Goal: Contribute content: Add original content to the website for others to see

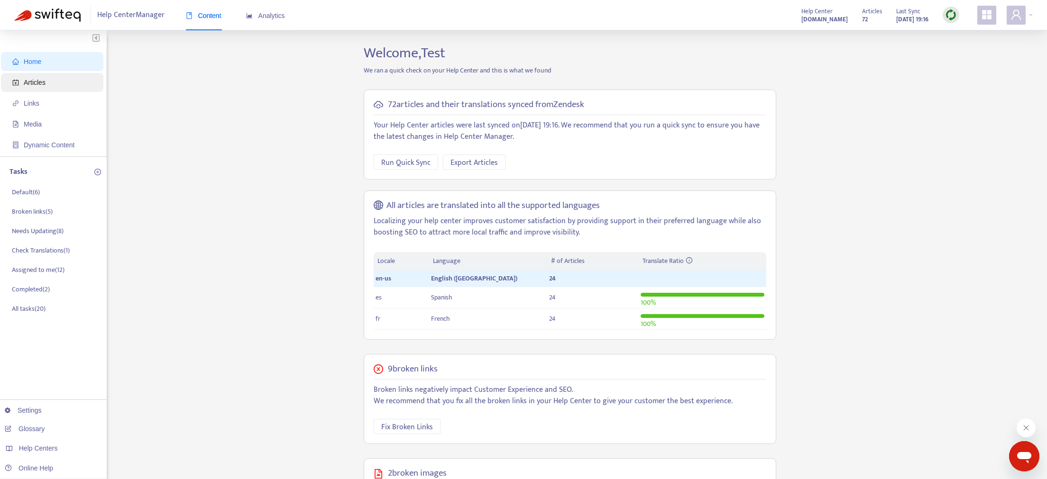
click at [26, 86] on span "Articles" at bounding box center [35, 83] width 22 height 8
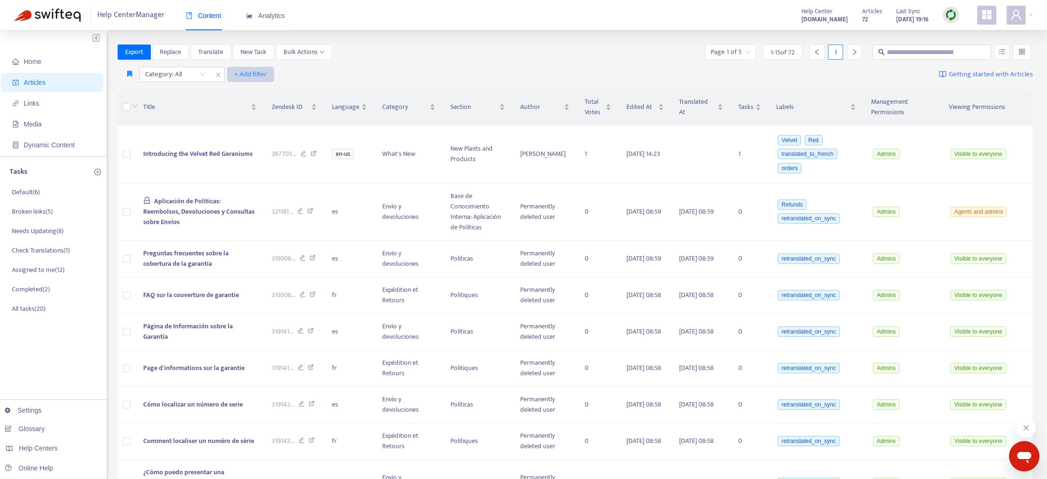
click at [248, 68] on button "+ Add filter" at bounding box center [250, 74] width 47 height 15
click at [263, 110] on span "Default Language" at bounding box center [263, 108] width 59 height 10
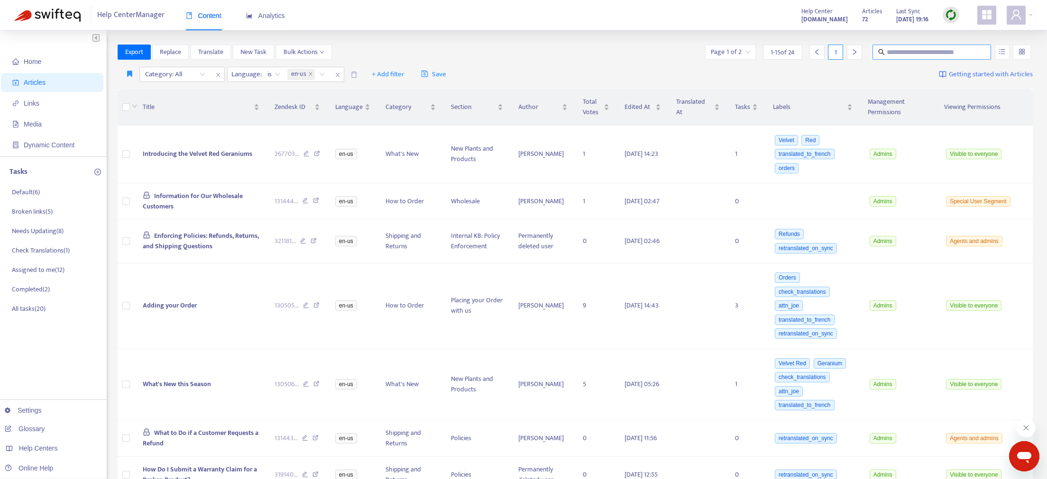
click at [961, 45] on span at bounding box center [931, 52] width 119 height 15
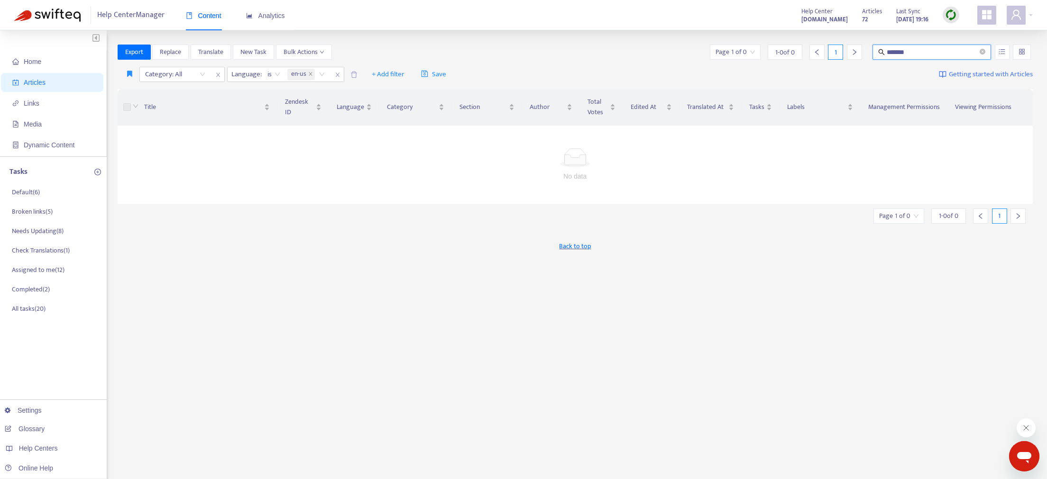
type input "*******"
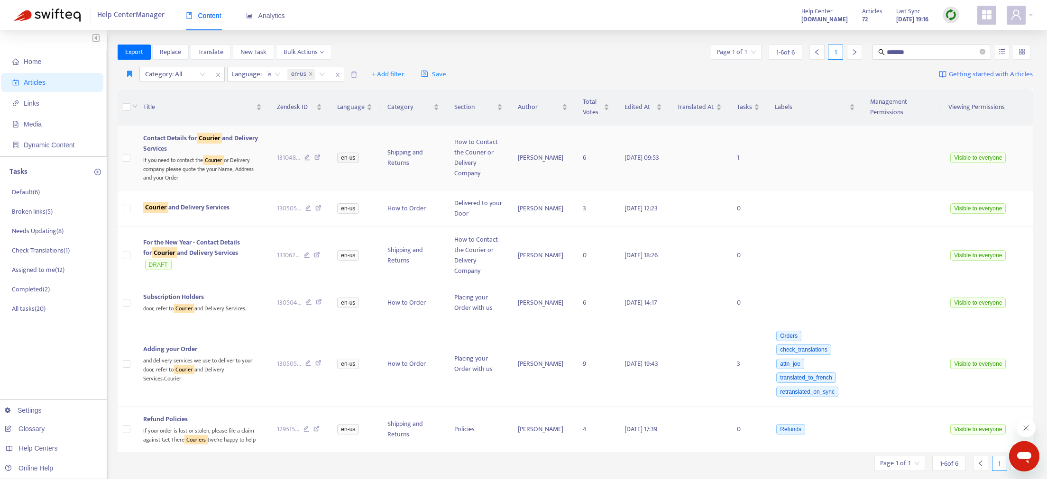
click at [194, 143] on span "Contact Details for Courier and Delivery Services" at bounding box center [200, 143] width 115 height 21
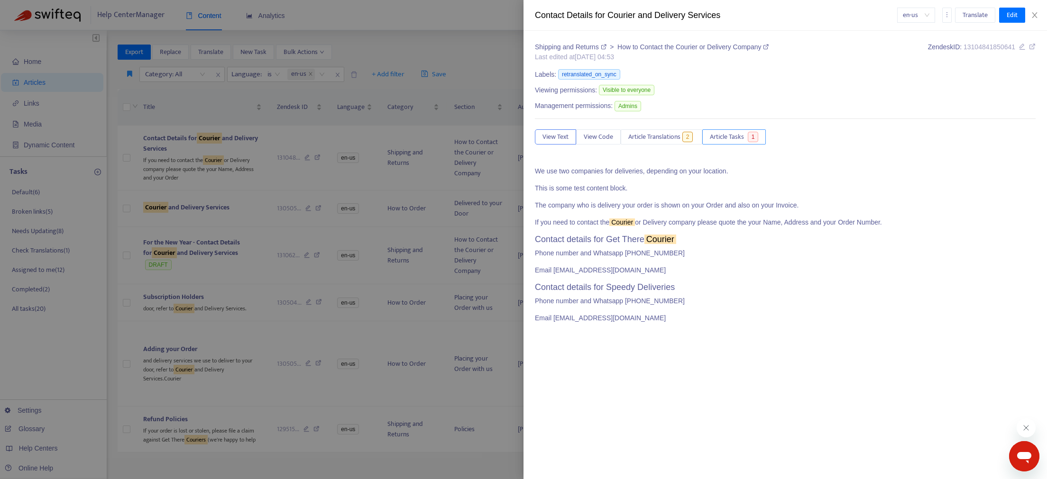
click at [732, 138] on span "Article Tasks" at bounding box center [727, 137] width 34 height 10
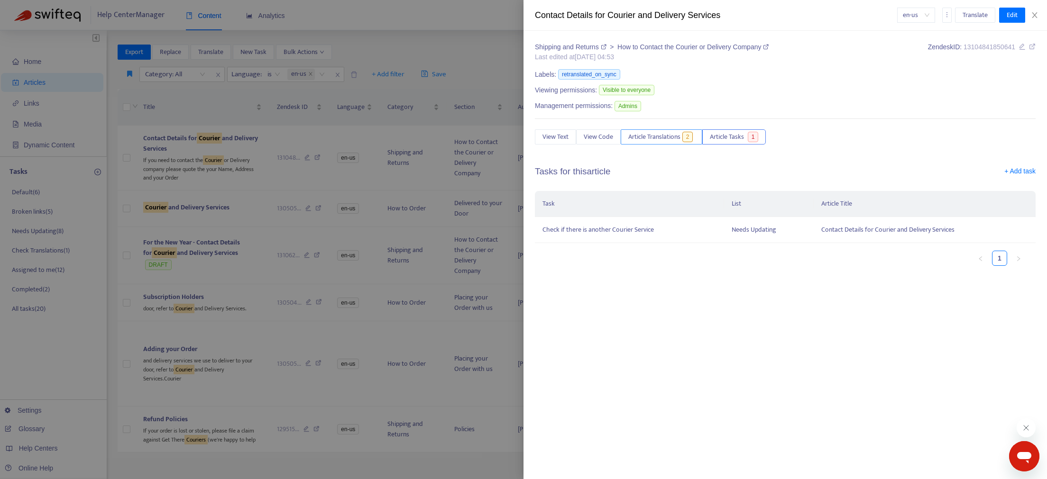
click at [648, 137] on span "Article Translations" at bounding box center [654, 137] width 52 height 10
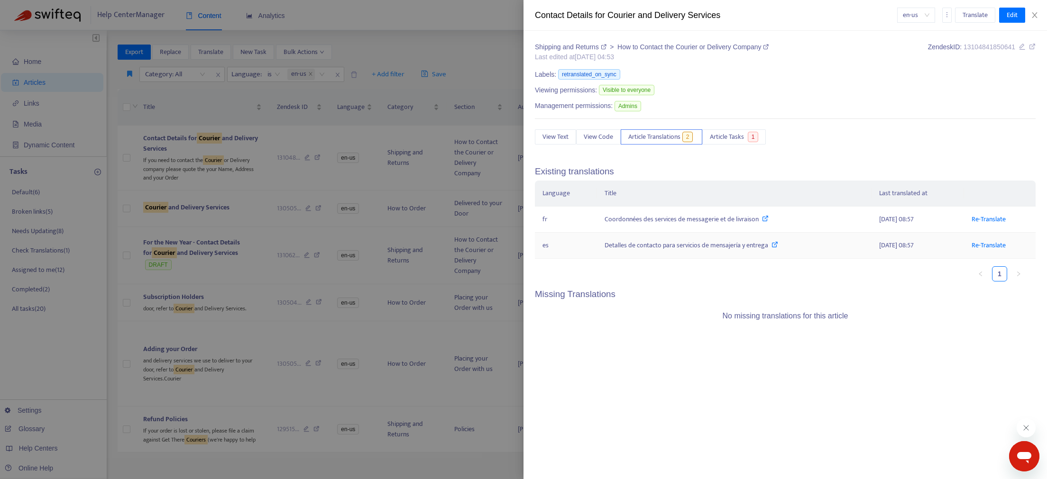
click at [648, 247] on div "Detalles de contacto para servicios de mensajería y entrega" at bounding box center [734, 245] width 259 height 10
click at [777, 243] on icon at bounding box center [774, 244] width 7 height 7
click at [597, 237] on td "Detalles de contacto para servicios de mensajería y entrega" at bounding box center [734, 246] width 275 height 26
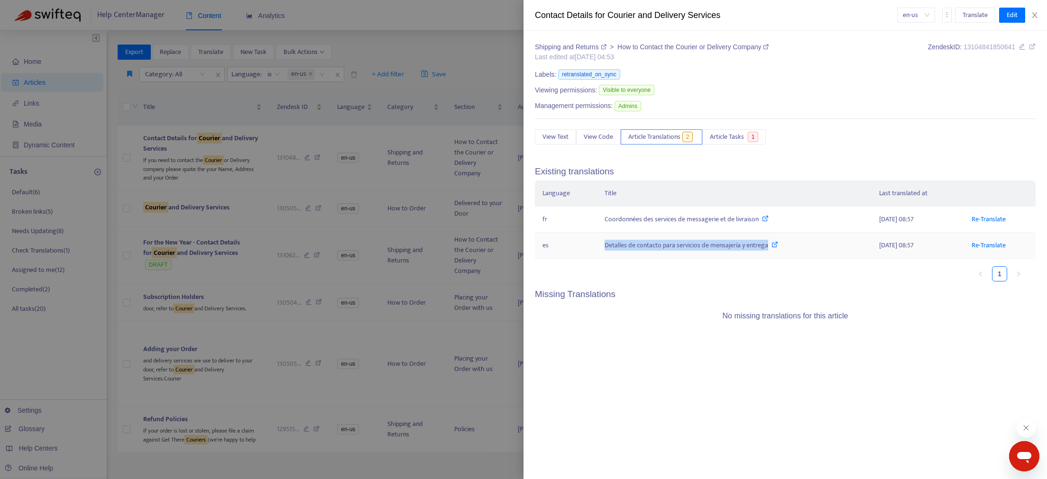
drag, startPoint x: 601, startPoint y: 244, endPoint x: 771, endPoint y: 251, distance: 169.4
click at [771, 251] on td "Detalles de contacto para servicios de mensajería y entrega" at bounding box center [734, 246] width 275 height 26
copy div "Detalles de contacto para servicios de mensajería y entrega"
click at [339, 74] on div at bounding box center [523, 239] width 1047 height 479
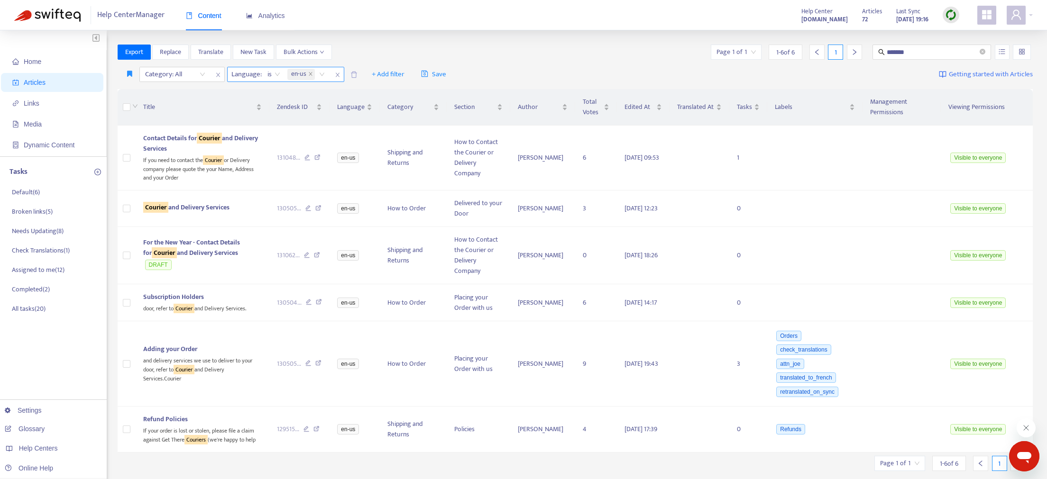
click at [335, 73] on icon "close" at bounding box center [338, 75] width 6 height 6
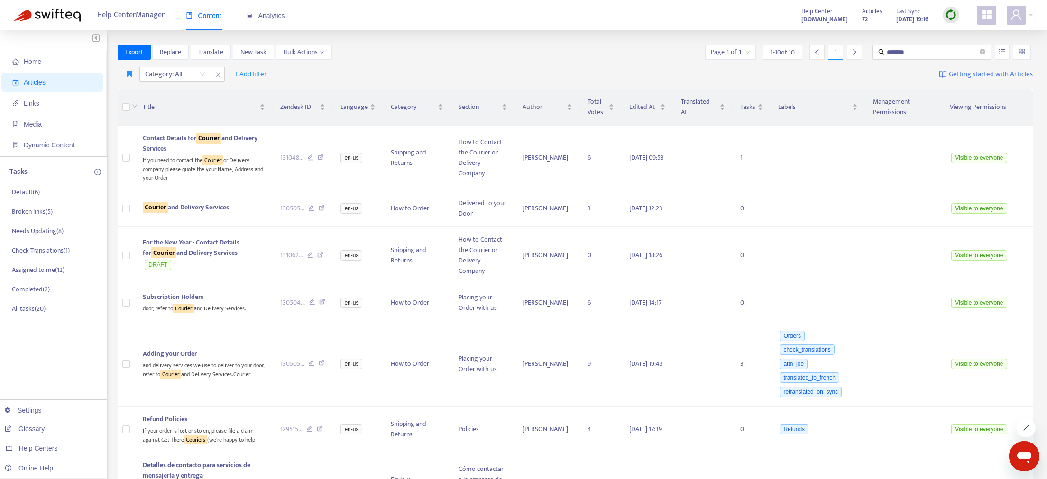
drag, startPoint x: 886, startPoint y: 52, endPoint x: 939, endPoint y: 68, distance: 55.0
click at [886, 53] on span "*******" at bounding box center [931, 52] width 119 height 15
paste input "**********"
type input "**********"
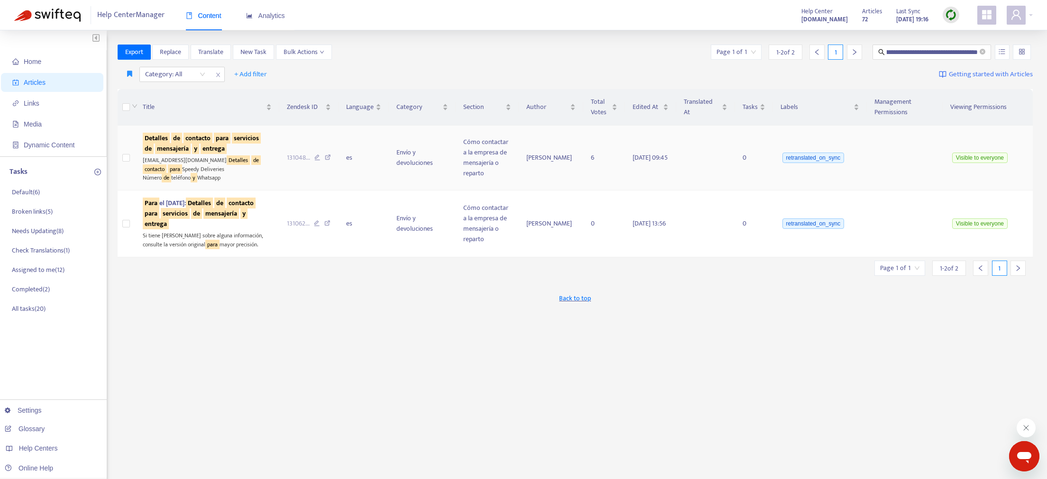
click at [188, 145] on sqkw "mensajería" at bounding box center [173, 148] width 36 height 11
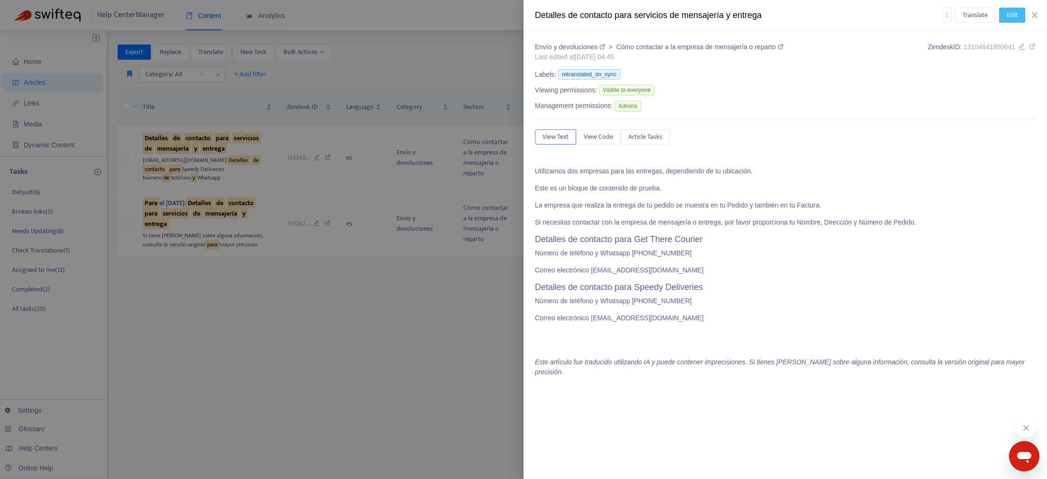
click at [1018, 17] on button "Edit" at bounding box center [1012, 15] width 26 height 15
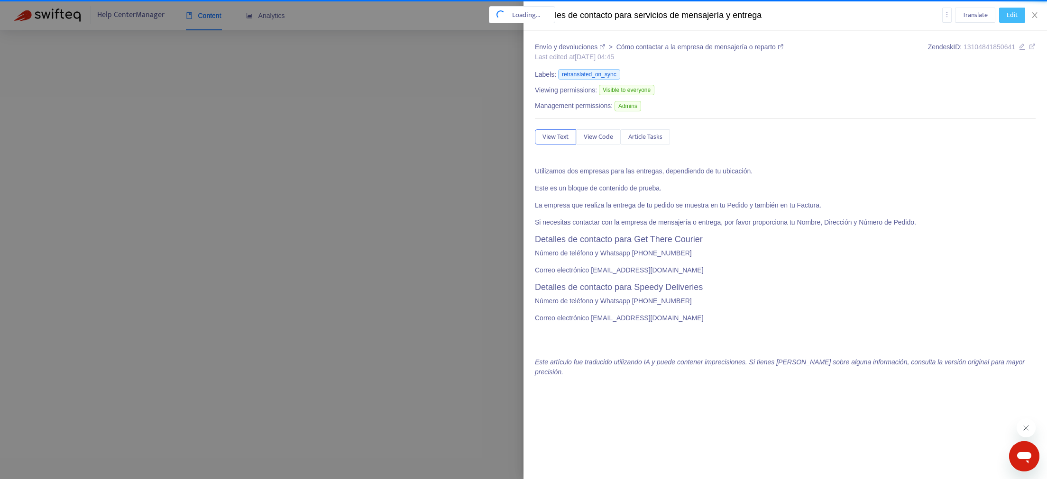
scroll to position [0, 82]
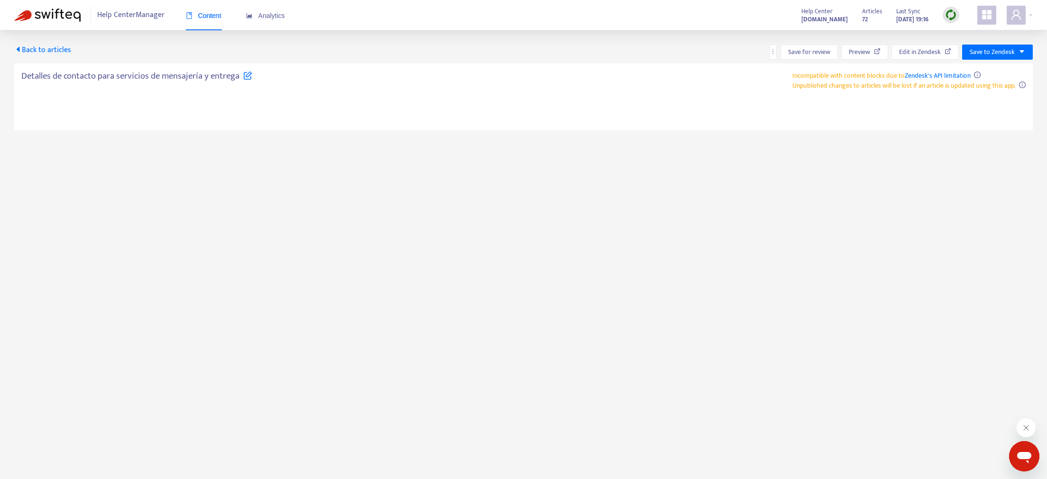
type textarea "**********"
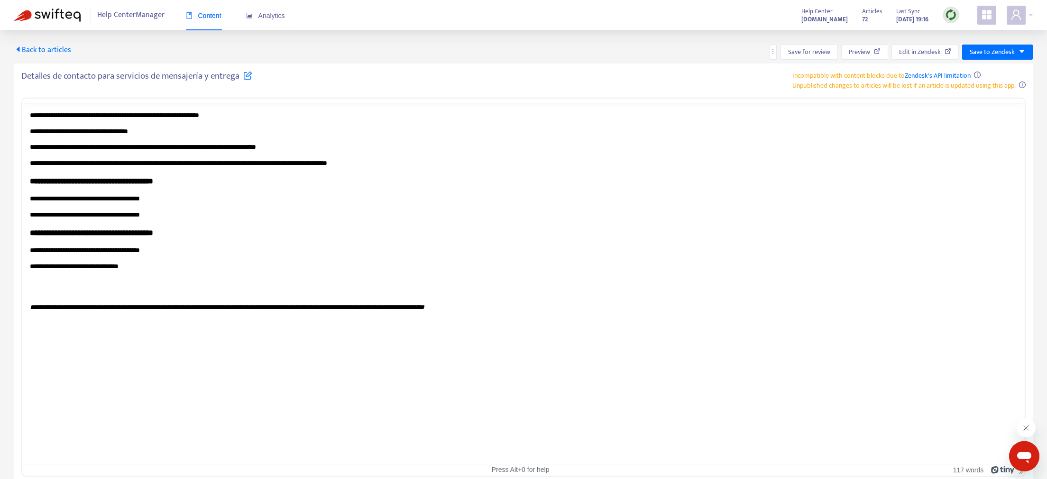
scroll to position [0, 0]
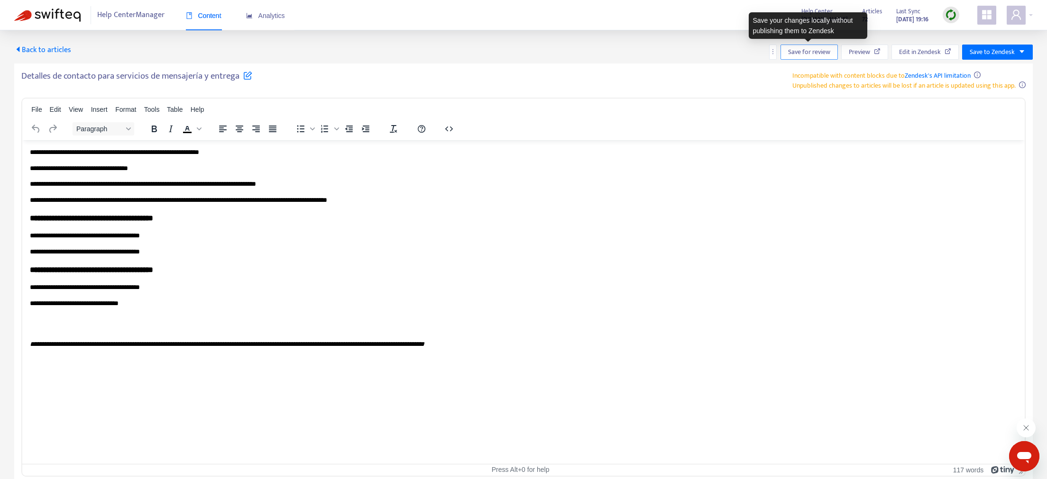
click at [827, 51] on span "Save for review" at bounding box center [809, 52] width 42 height 10
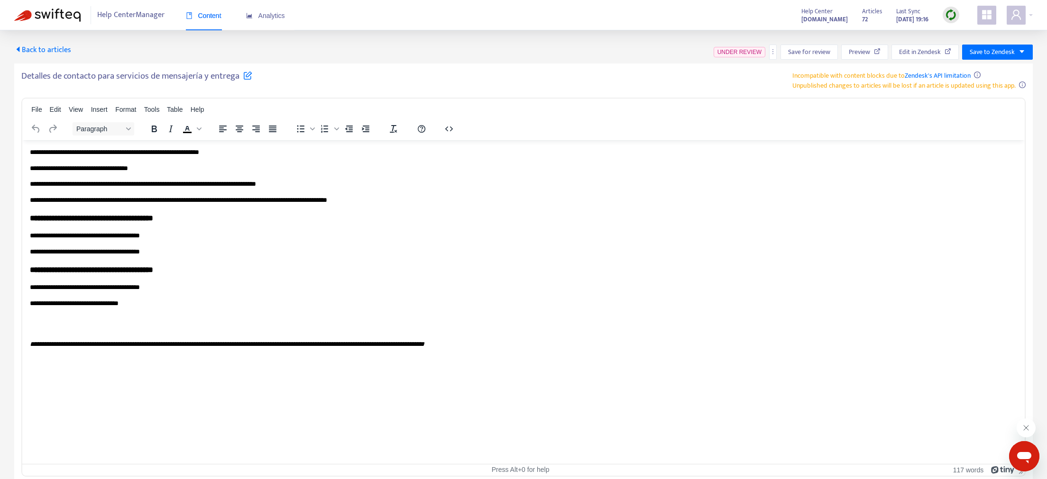
click at [41, 51] on span "Back to articles" at bounding box center [42, 50] width 57 height 13
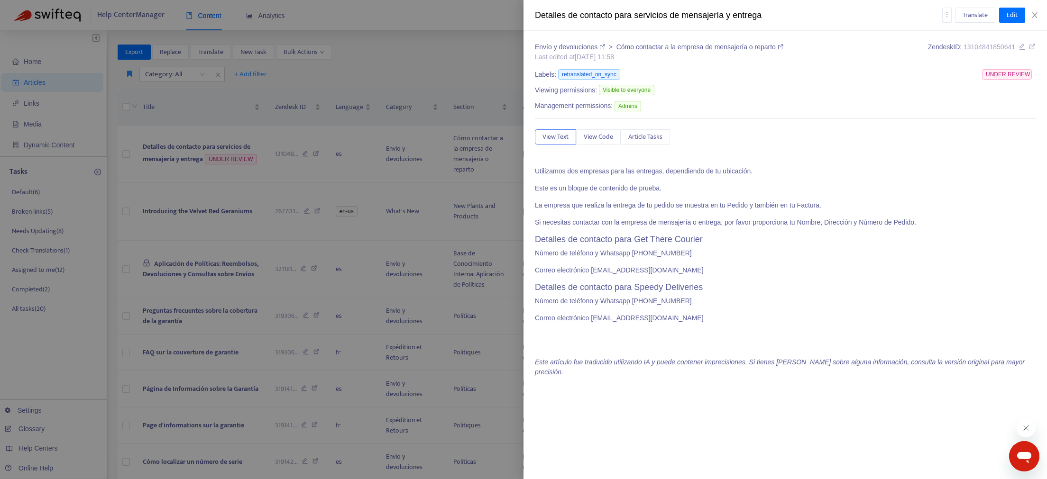
type input "**********"
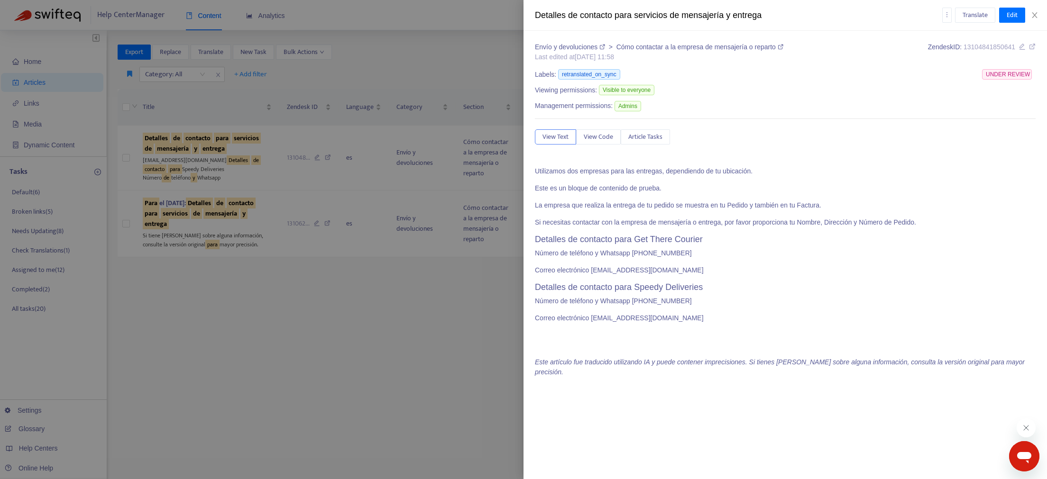
click at [251, 168] on div at bounding box center [523, 239] width 1047 height 479
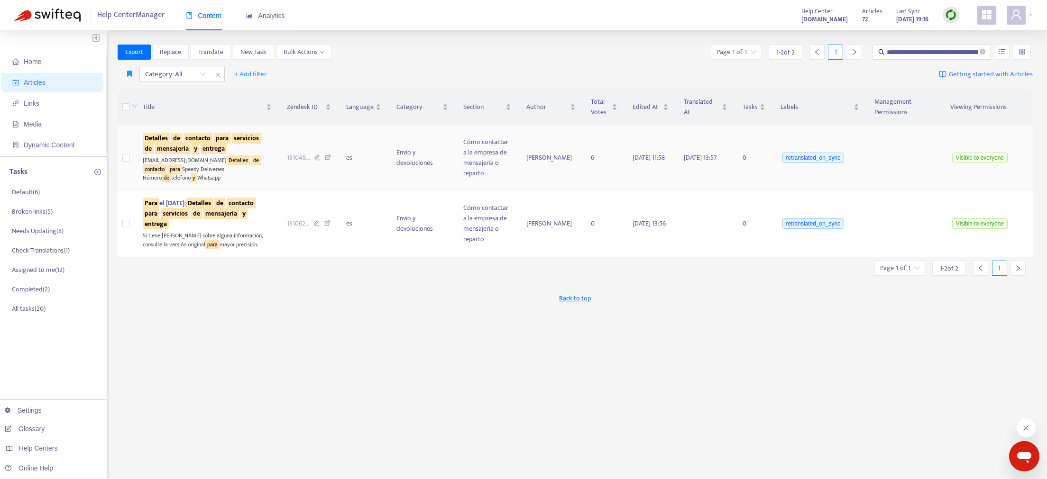
click at [171, 173] on sqkw "de" at bounding box center [166, 177] width 9 height 9
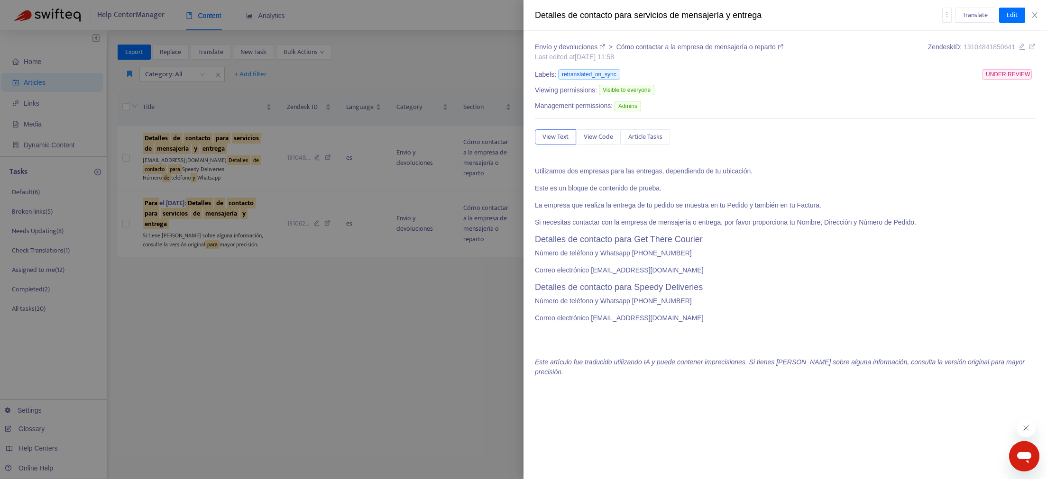
click at [1009, 4] on div "Detalles de contacto para servicios de mensajería y entrega Translate Edit" at bounding box center [784, 15] width 523 height 31
click at [1015, 14] on span "Edit" at bounding box center [1012, 15] width 11 height 10
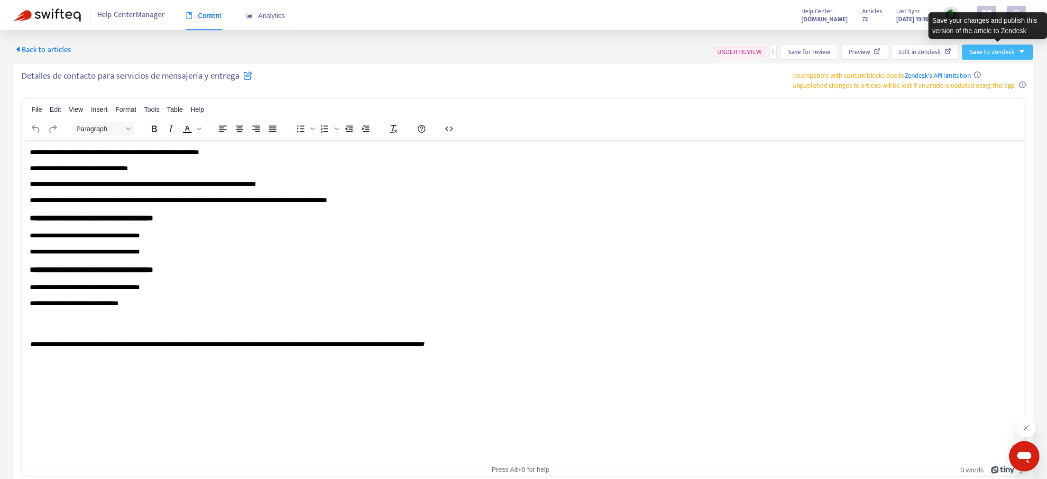
click at [1002, 50] on span "Save to Zendesk" at bounding box center [992, 52] width 45 height 10
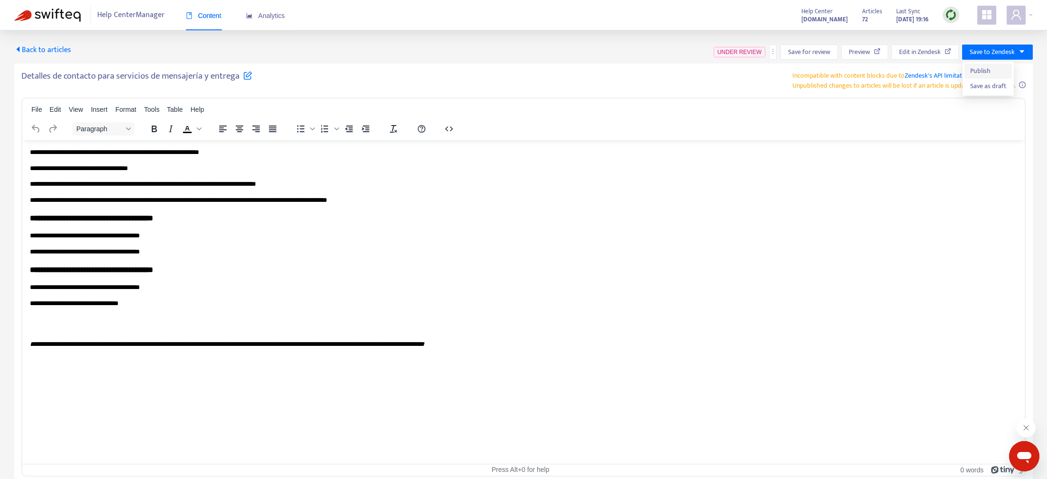
click at [989, 68] on span "Publish" at bounding box center [988, 71] width 36 height 10
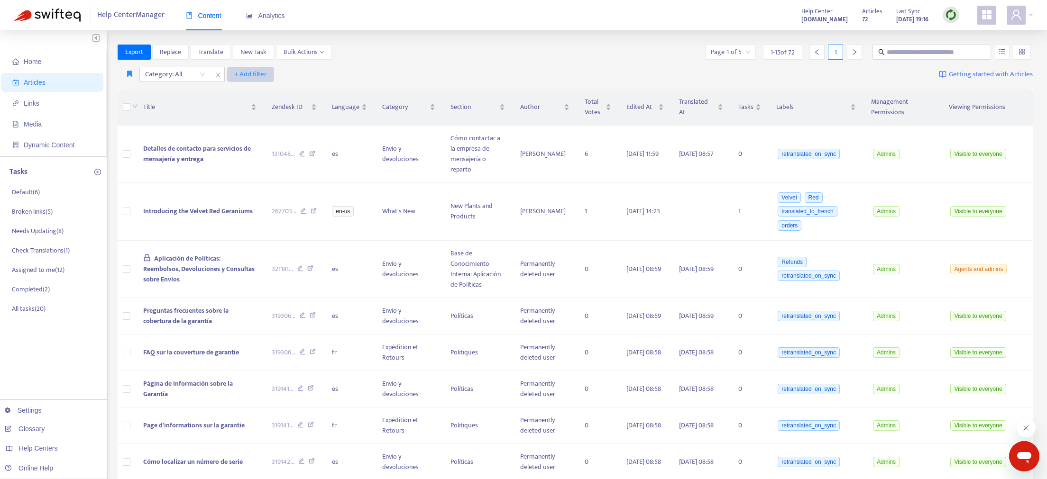
click at [251, 75] on span "+ Add filter" at bounding box center [250, 74] width 33 height 11
click at [257, 103] on li "Default Language" at bounding box center [264, 108] width 71 height 15
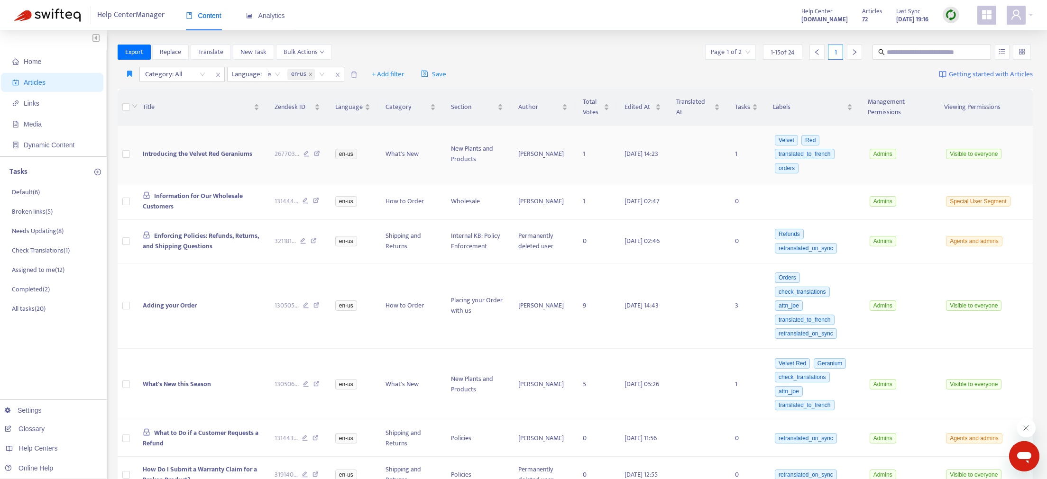
click at [222, 152] on span "Introducing the Velvet Red Geraniums" at bounding box center [198, 153] width 110 height 11
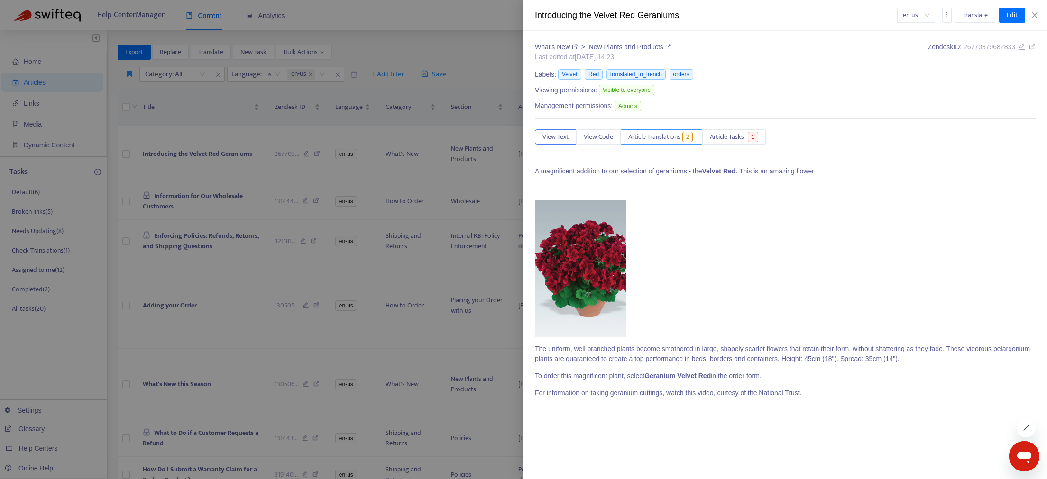
click at [650, 132] on button "Article Translations 2" at bounding box center [662, 136] width 82 height 15
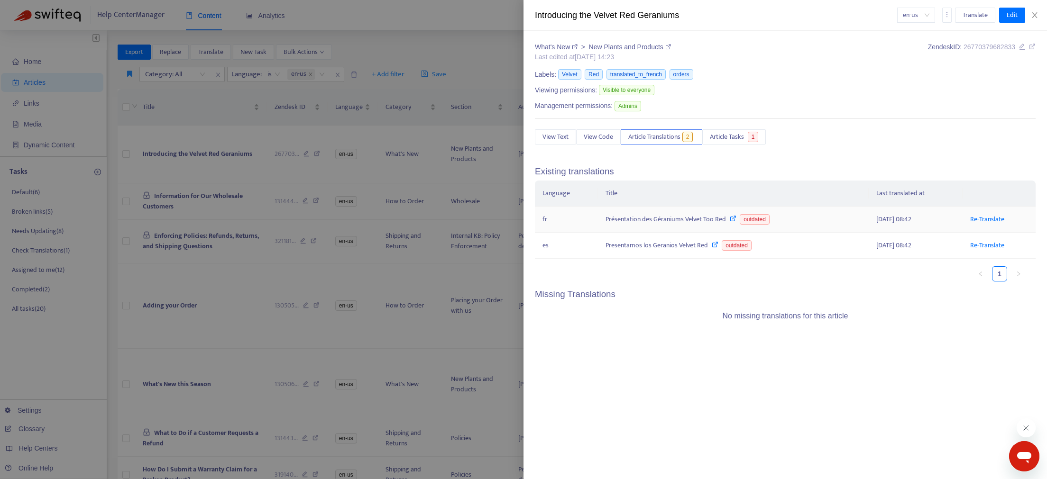
click at [663, 222] on div "Présentation des Géraniums Velvet Too Red outdated" at bounding box center [734, 219] width 256 height 10
drag, startPoint x: 603, startPoint y: 219, endPoint x: 735, endPoint y: 224, distance: 131.9
click at [735, 224] on td "Présentation des Géraniums Velvet Too Red outdated" at bounding box center [733, 220] width 271 height 26
copy div "Présentation des Géraniums Velvet Too Red"
drag, startPoint x: 600, startPoint y: 245, endPoint x: 717, endPoint y: 258, distance: 117.9
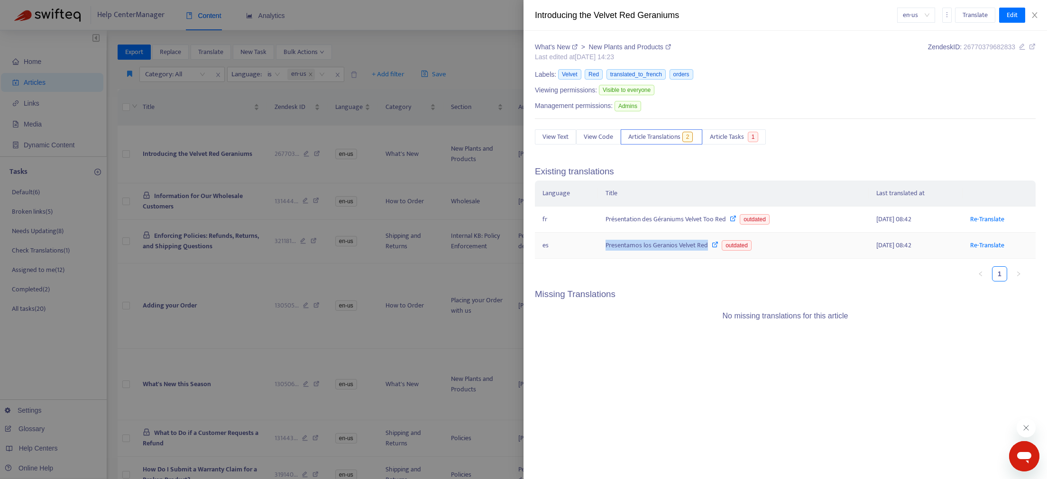
click at [717, 258] on td "Presentamos los Geranios Velvet Red outdated" at bounding box center [733, 246] width 271 height 26
copy div "Presentamos los Geranios Velvet Red"
click at [994, 246] on link "Re-Translate" at bounding box center [987, 245] width 34 height 11
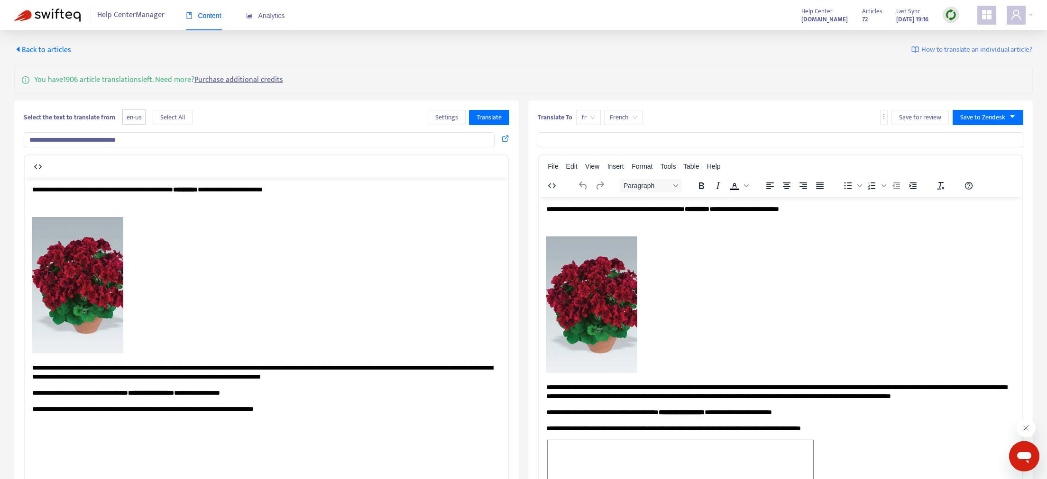
type input "**********"
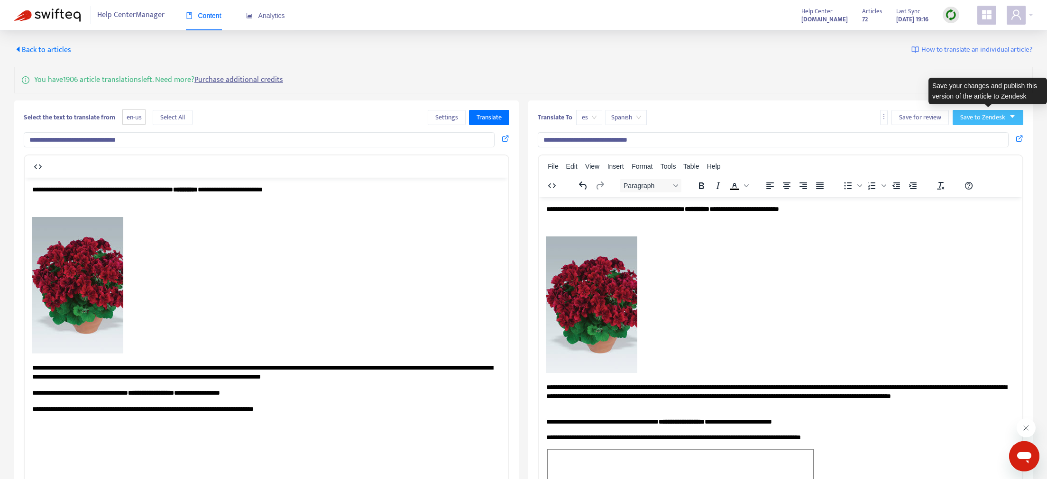
click at [976, 117] on span "Save to Zendesk" at bounding box center [982, 117] width 45 height 10
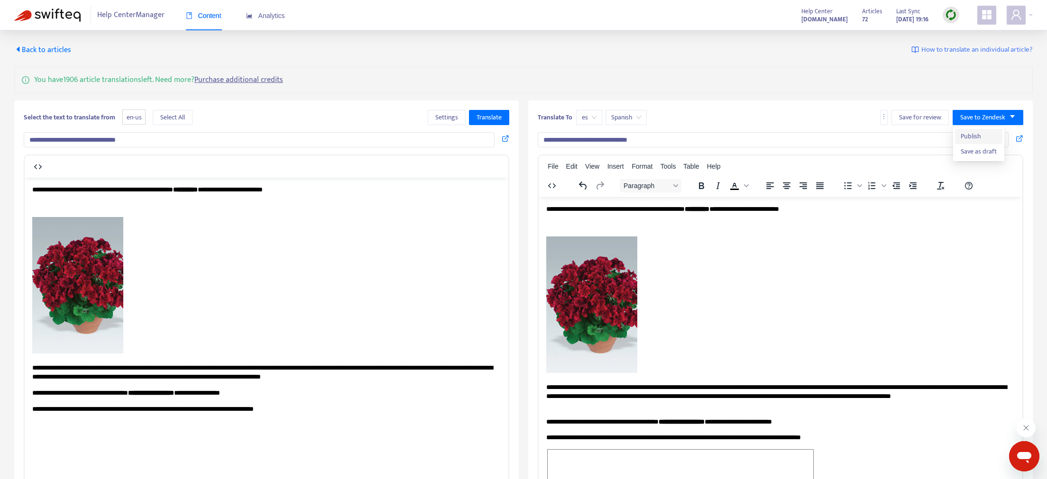
click at [967, 134] on span "Publish" at bounding box center [979, 136] width 36 height 10
click at [46, 44] on span "Back to articles" at bounding box center [42, 50] width 57 height 13
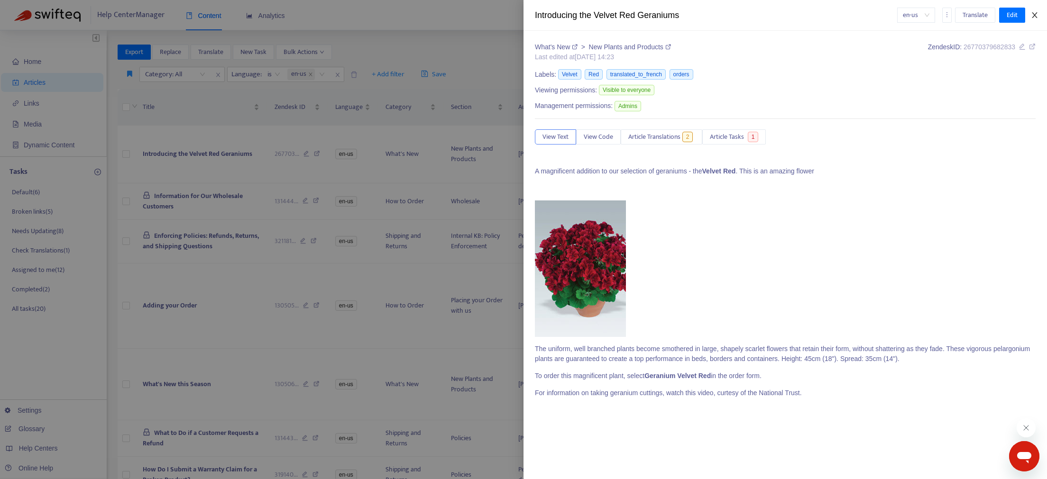
click at [1036, 16] on icon "close" at bounding box center [1035, 15] width 8 height 8
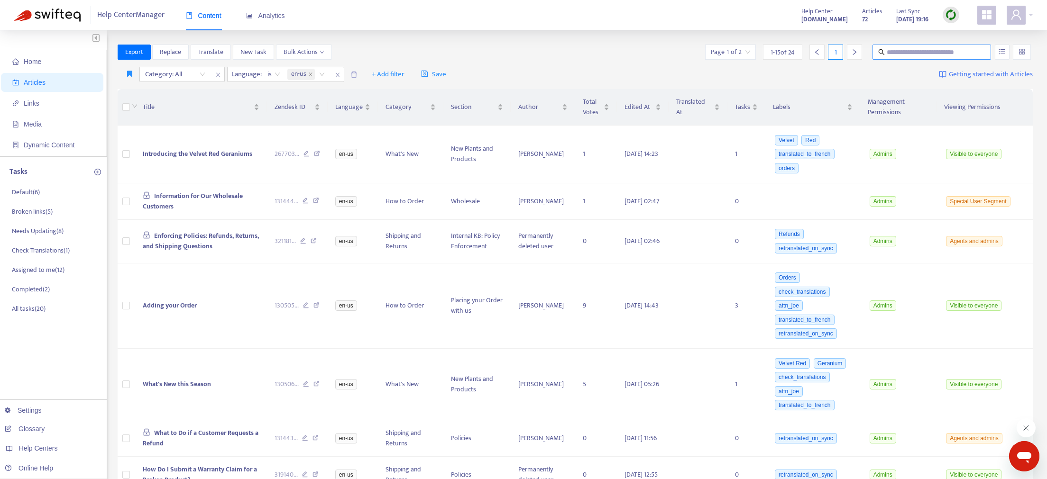
click at [897, 54] on input "text" at bounding box center [932, 52] width 91 height 10
paste input "**********"
type input "**********"
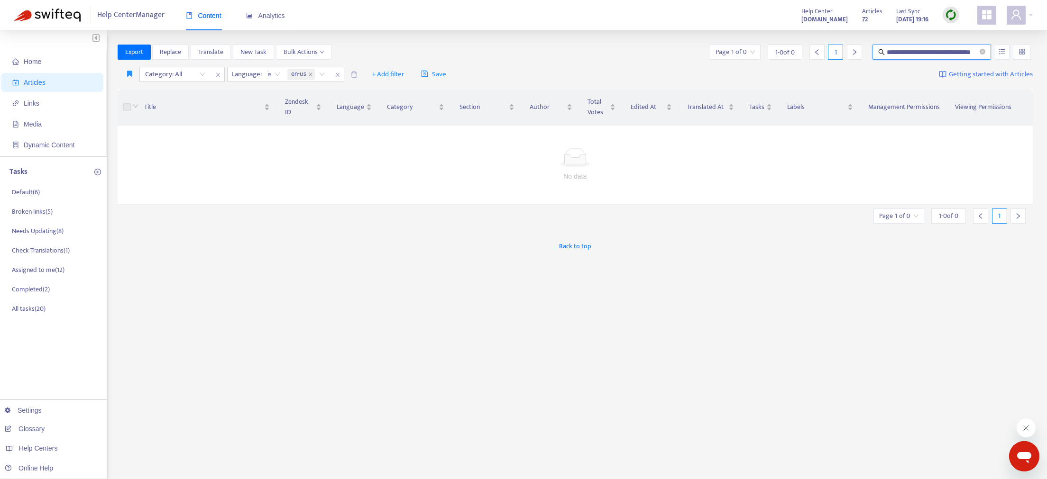
scroll to position [0, 0]
click at [339, 77] on icon "close" at bounding box center [338, 75] width 6 height 6
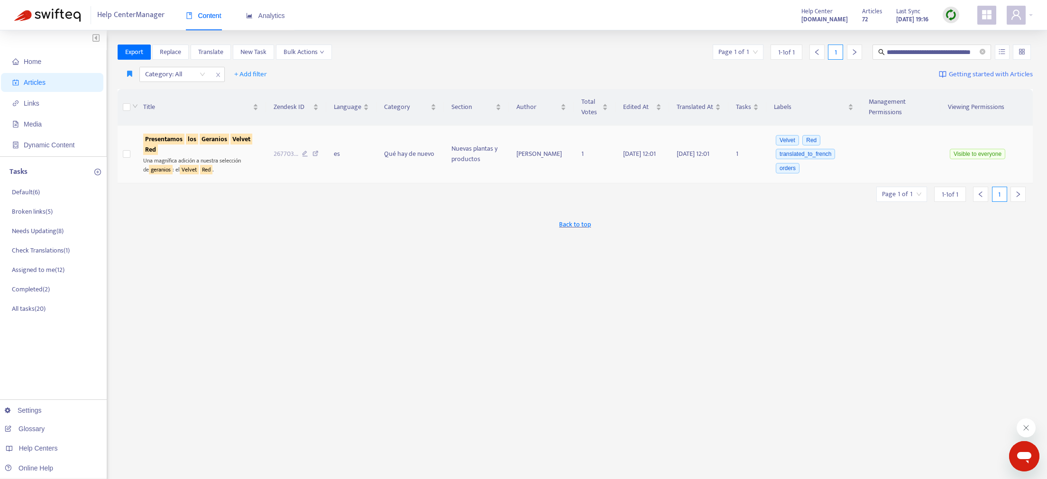
click at [197, 155] on div "Presentamos los Geranios Velvet Red" at bounding box center [200, 144] width 115 height 21
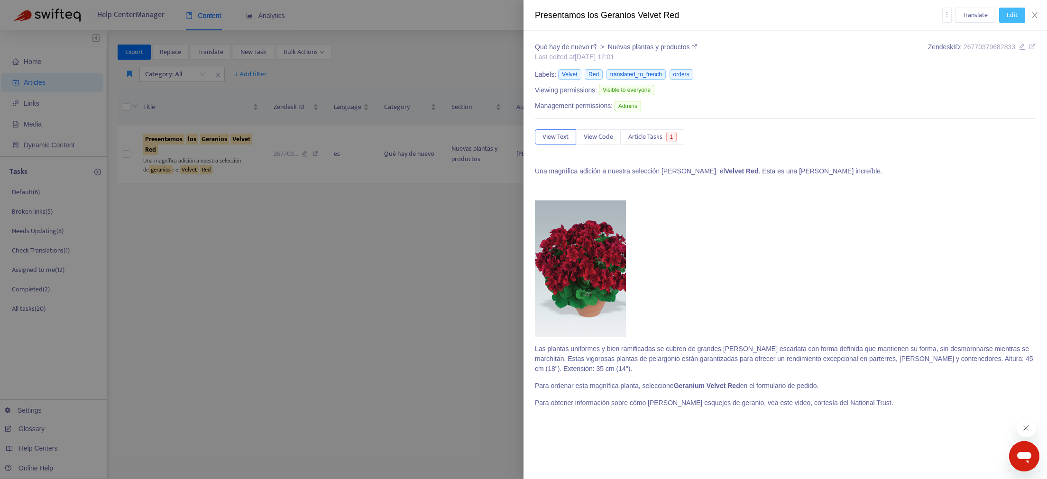
click at [1015, 15] on span "Edit" at bounding box center [1012, 15] width 11 height 10
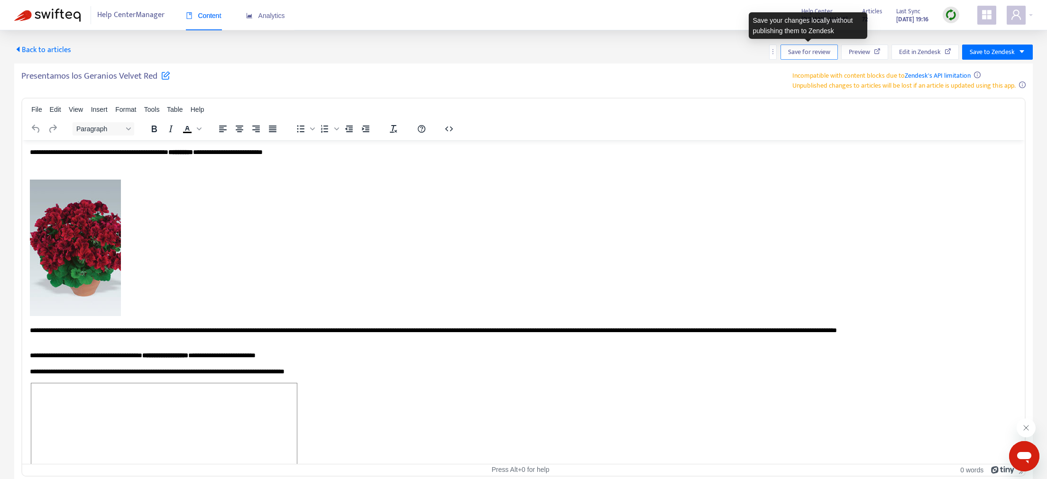
click at [807, 55] on span "Save for review" at bounding box center [809, 52] width 42 height 10
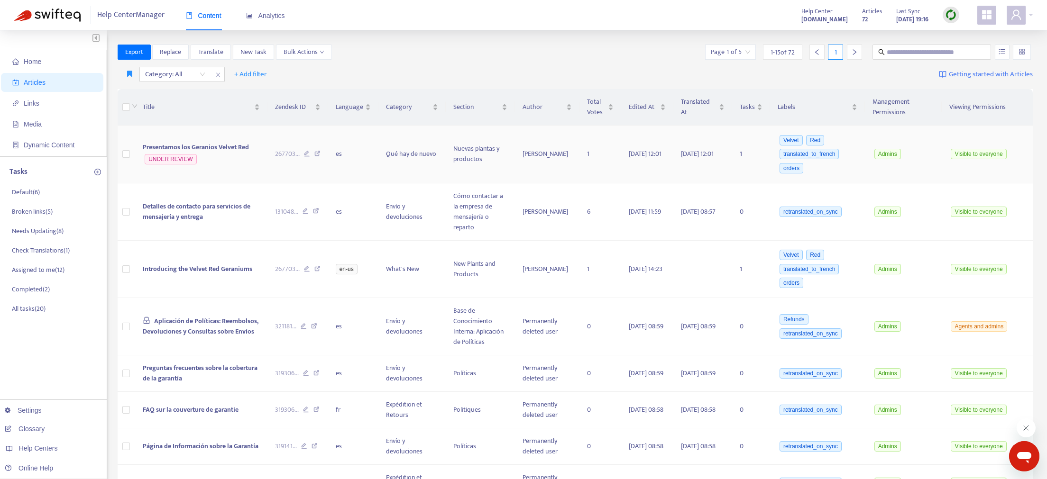
click at [263, 157] on td "Presentamos los Geranios Velvet Red UNDER REVIEW" at bounding box center [201, 155] width 132 height 58
